Goal: Transaction & Acquisition: Purchase product/service

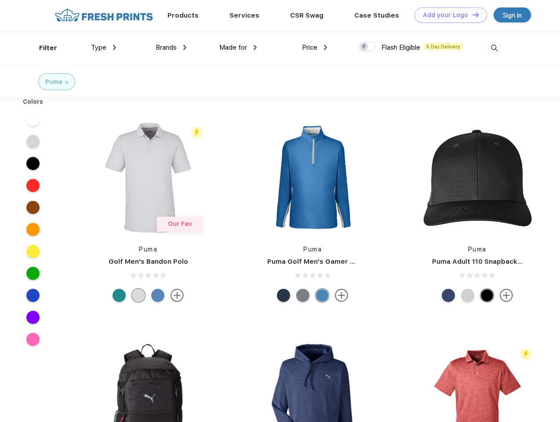
click at [447, 15] on link "Add your Logo Design Tool" at bounding box center [450, 14] width 73 height 15
click at [0, 0] on div "Design Tool" at bounding box center [0, 0] width 0 height 0
click at [472, 15] on link "Add your Logo Design Tool" at bounding box center [450, 14] width 73 height 15
click at [42, 48] on div "Filter" at bounding box center [48, 48] width 18 height 10
click at [104, 47] on span "Type" at bounding box center [98, 48] width 15 height 8
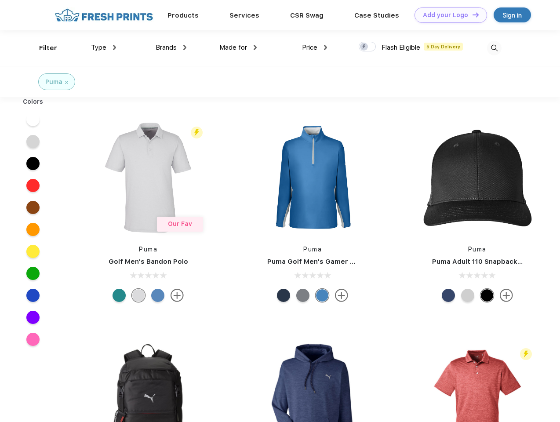
click at [171, 47] on span "Brands" at bounding box center [166, 48] width 21 height 8
click at [238, 47] on span "Made for" at bounding box center [233, 48] width 28 height 8
click at [315, 47] on span "Price" at bounding box center [309, 48] width 15 height 8
click at [367, 47] on div at bounding box center [367, 47] width 17 height 10
click at [364, 47] on input "checkbox" at bounding box center [362, 44] width 6 height 6
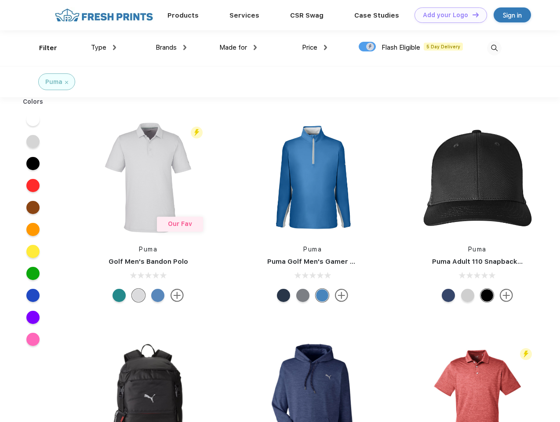
click at [494, 48] on img at bounding box center [494, 48] width 15 height 15
